Goal: Information Seeking & Learning: Learn about a topic

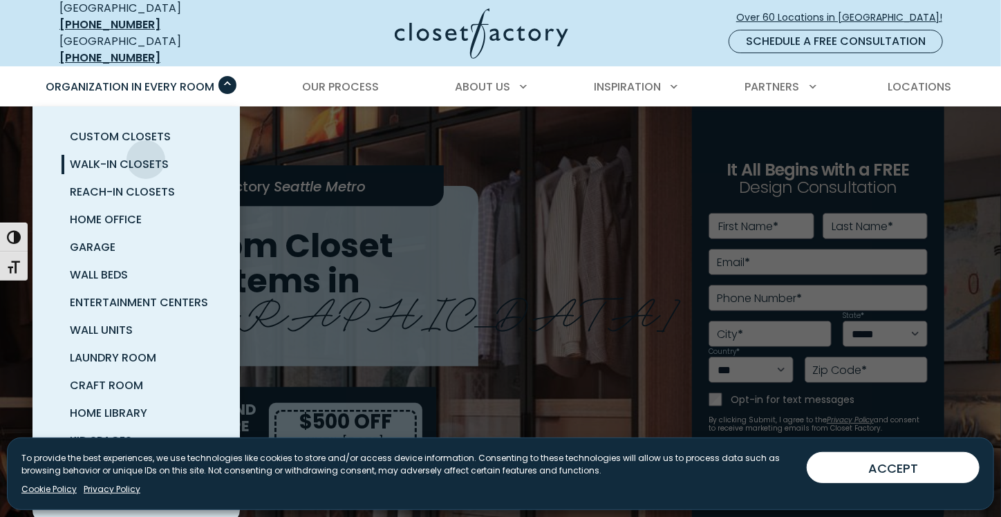
click at [146, 156] on span "Walk-In Closets" at bounding box center [119, 164] width 99 height 16
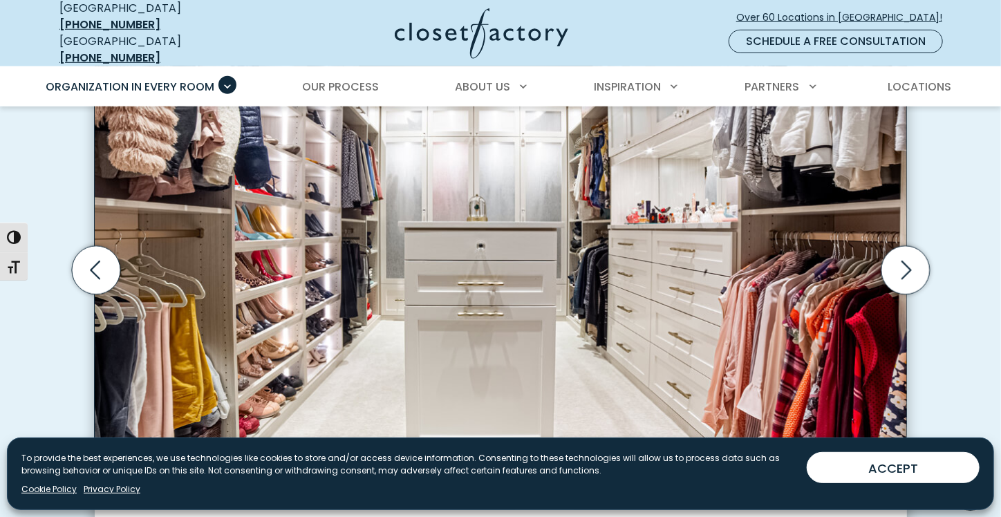
scroll to position [690, 0]
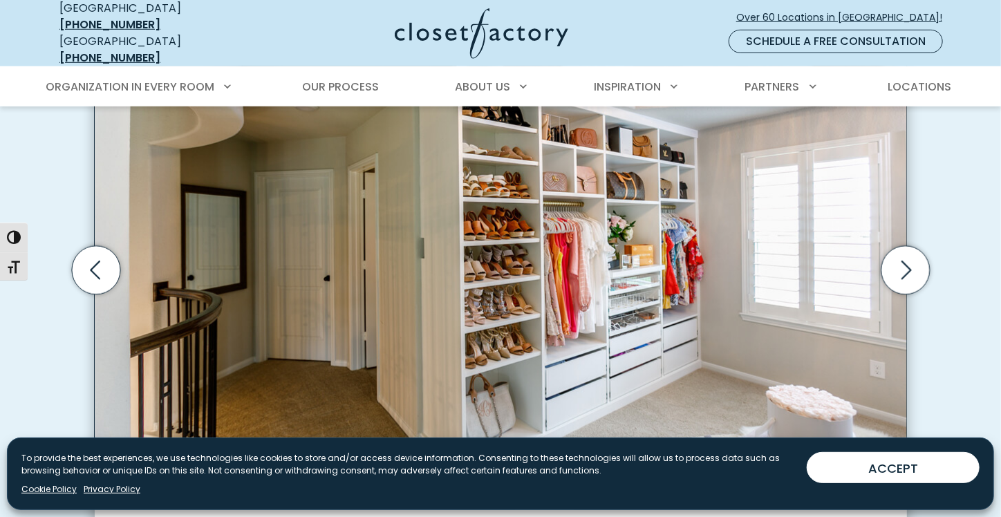
scroll to position [691, 0]
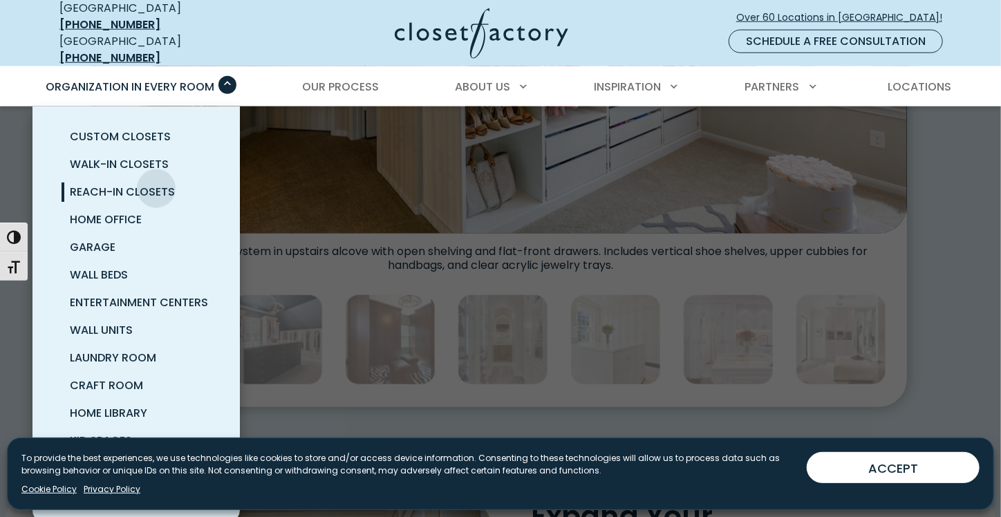
click at [156, 184] on span "Reach-In Closets" at bounding box center [122, 192] width 105 height 16
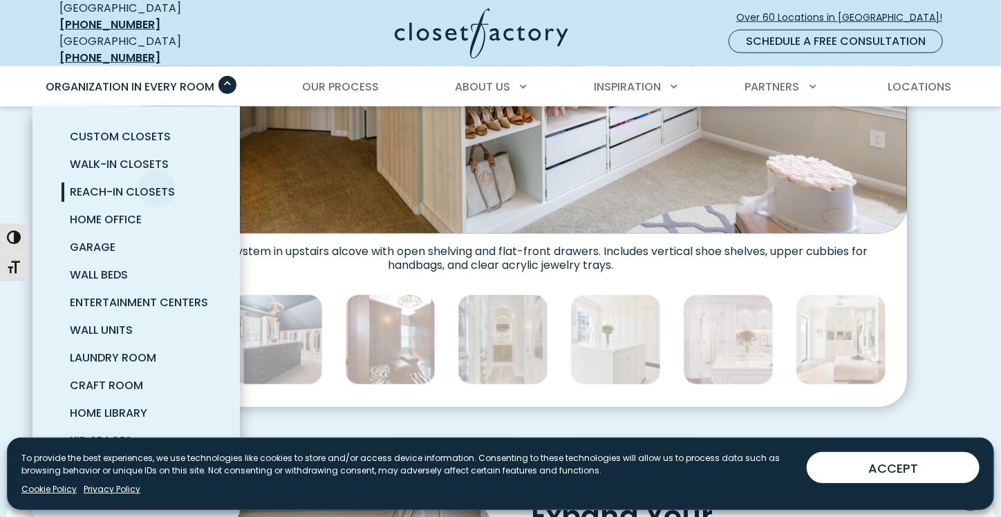
scroll to position [690, 0]
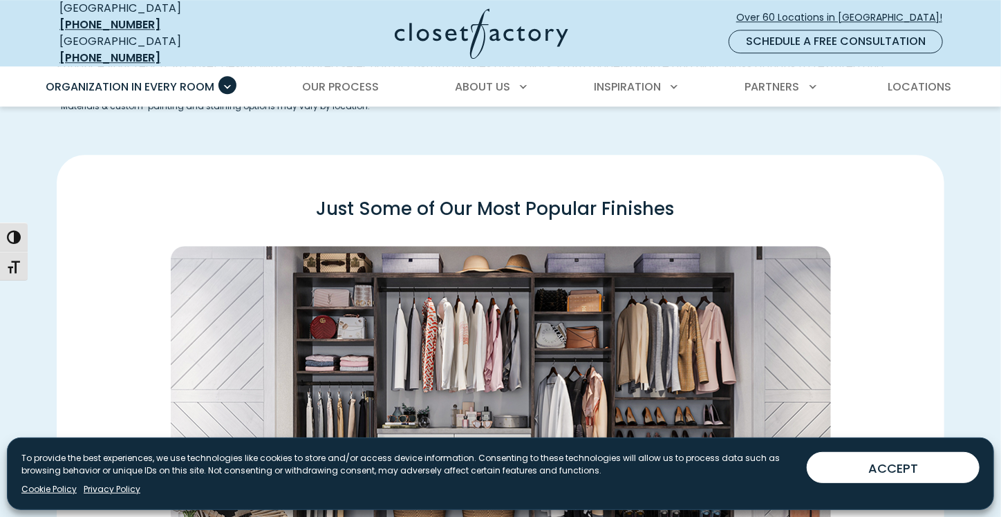
scroll to position [2073, 0]
